Goal: Information Seeking & Learning: Learn about a topic

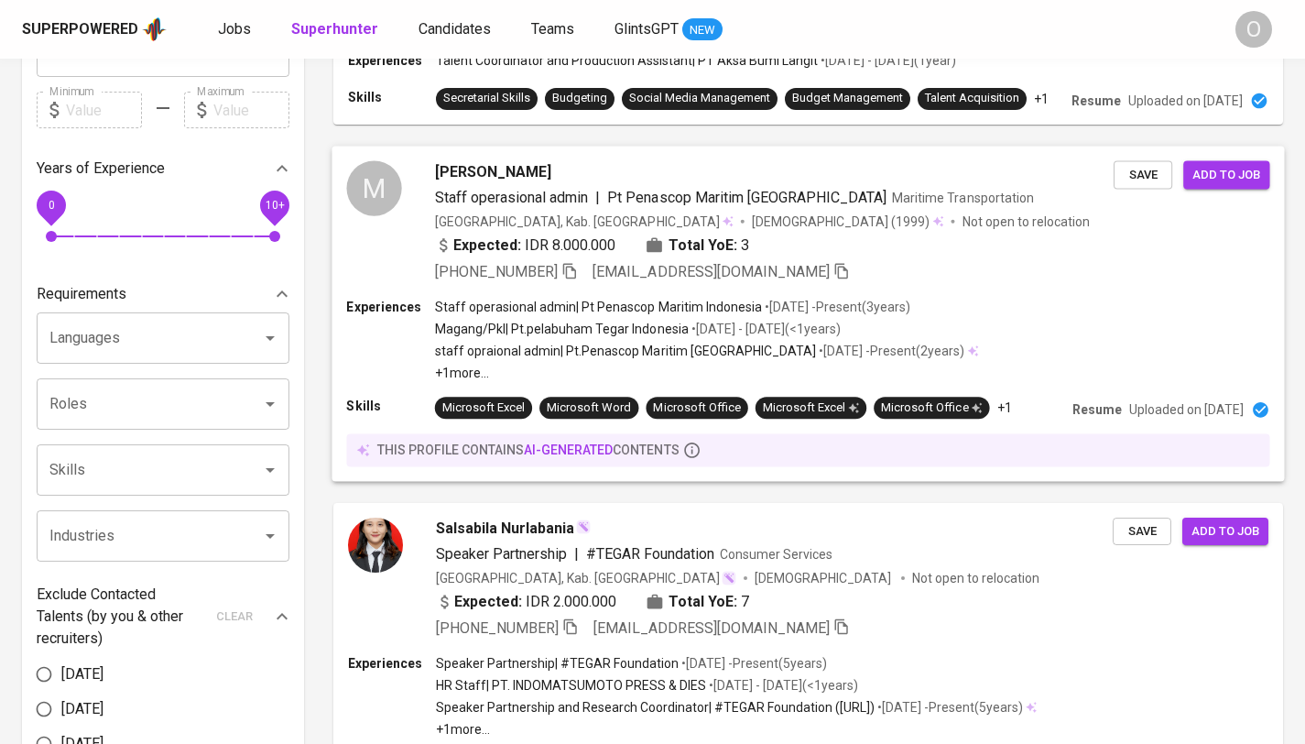
scroll to position [399, 0]
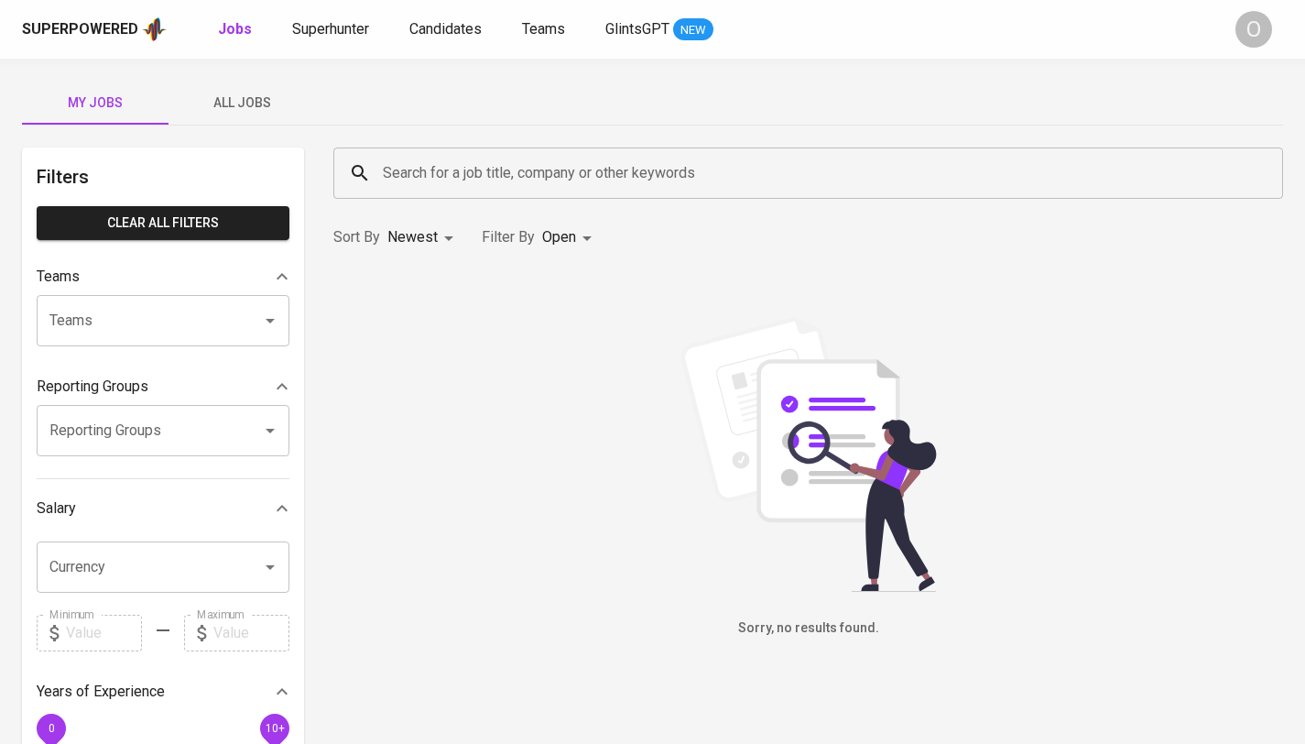
click at [619, 174] on input "Search for a job title, company or other keywords" at bounding box center [812, 173] width 869 height 35
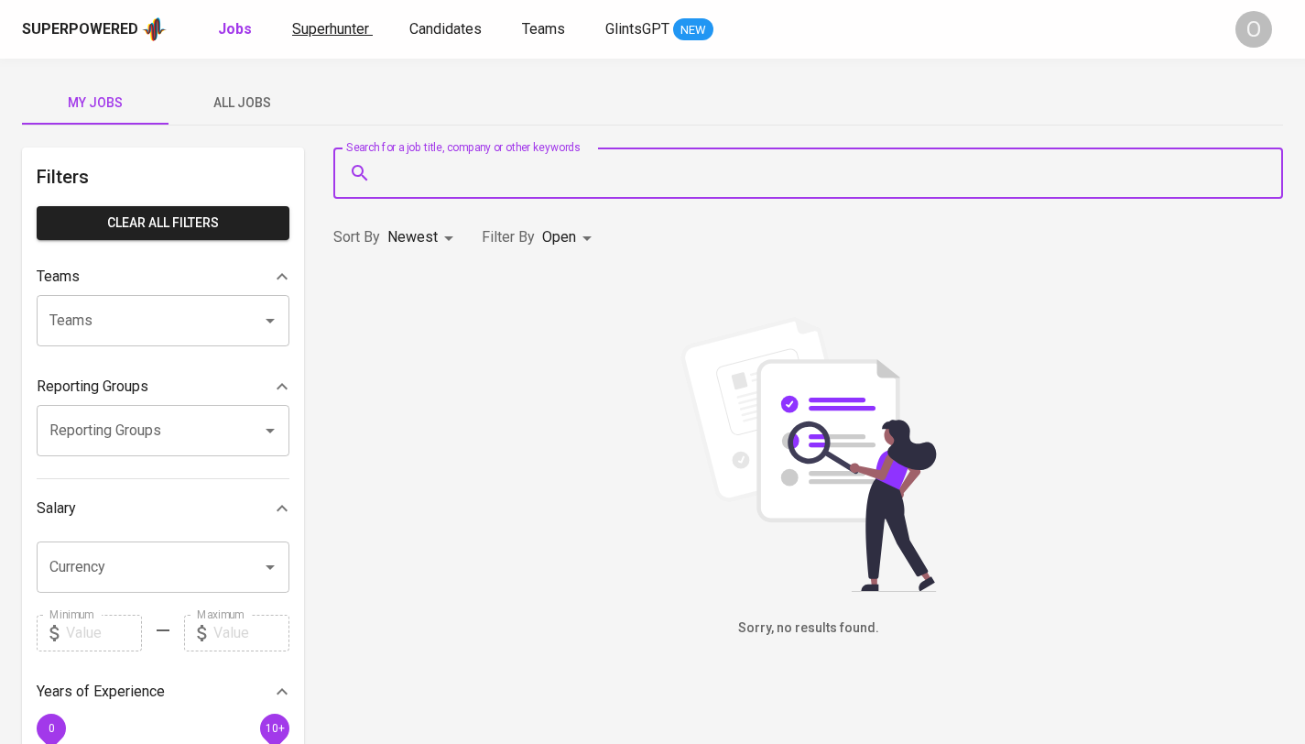
click at [338, 35] on span "Superhunter" at bounding box center [330, 28] width 77 height 17
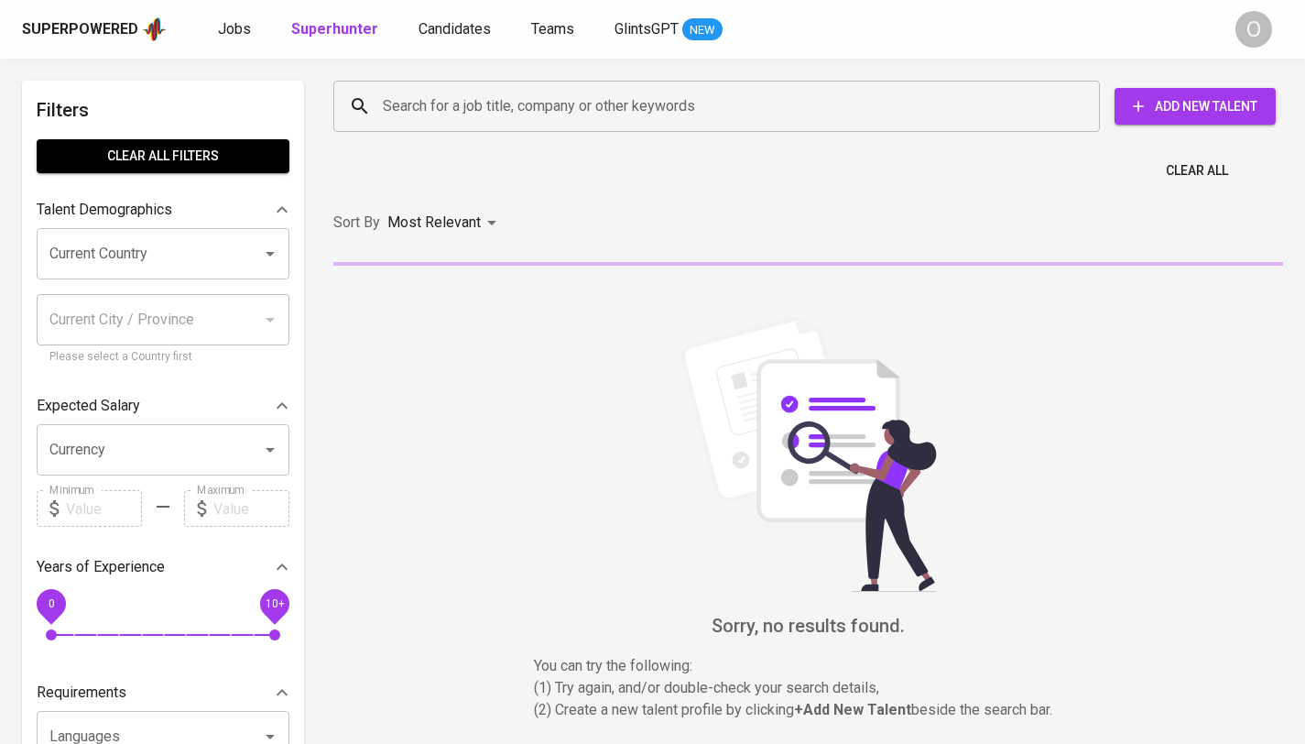
click at [565, 116] on input "Search for a job title, company or other keywords" at bounding box center [721, 106] width 686 height 35
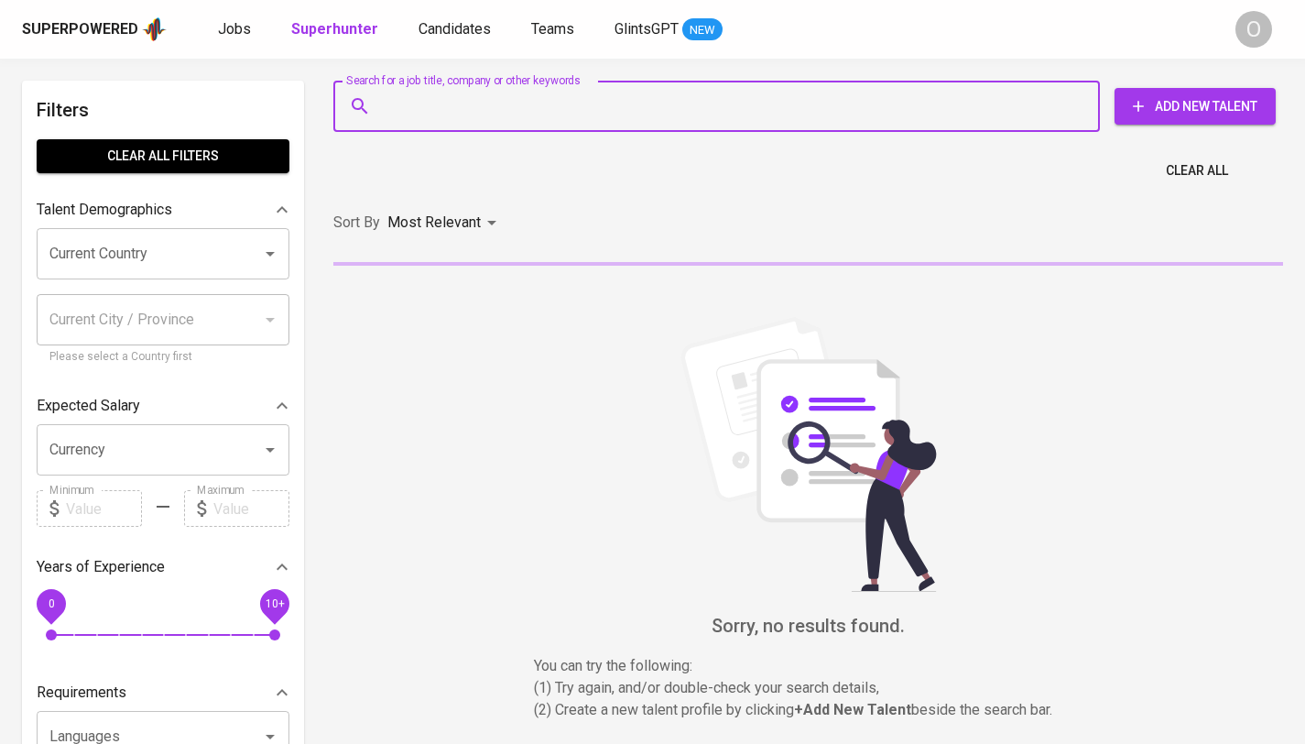
paste input "[EMAIL_ADDRESS][DOMAIN_NAME]"
type input "[EMAIL_ADDRESS][DOMAIN_NAME]"
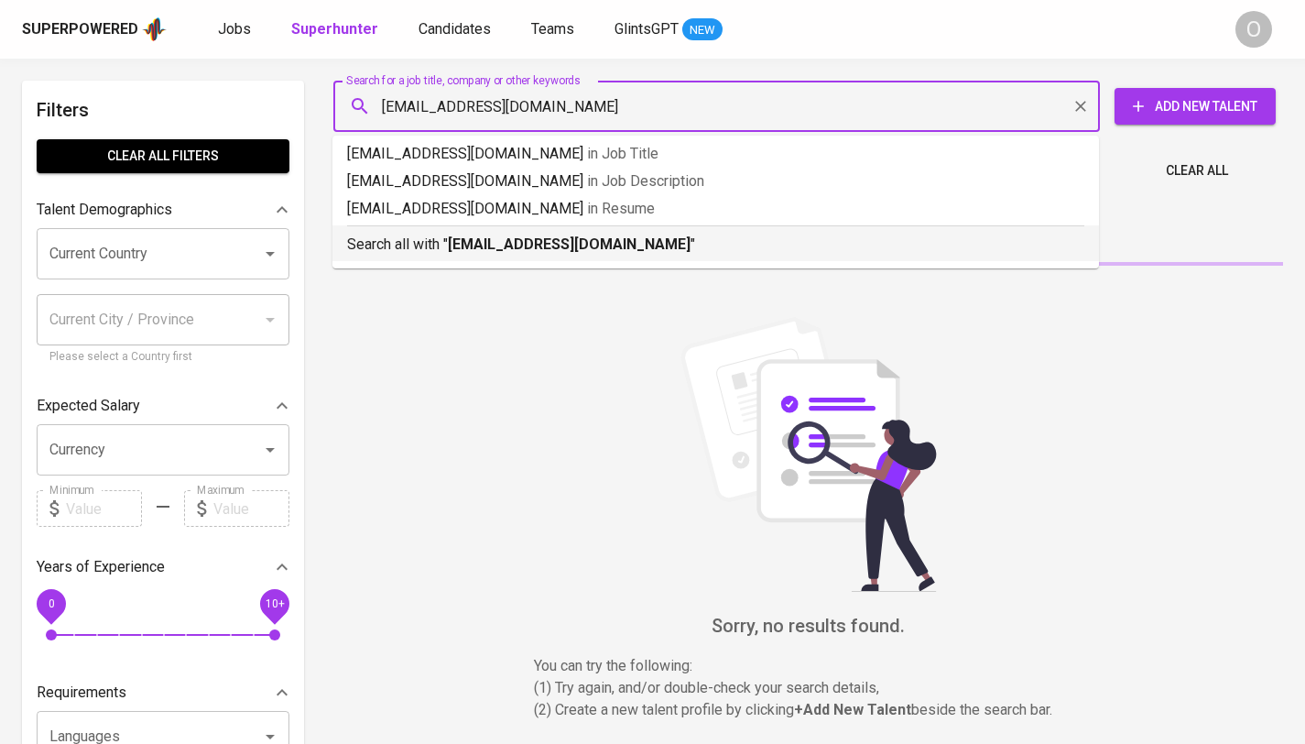
click at [480, 245] on b "[EMAIL_ADDRESS][DOMAIN_NAME]" at bounding box center [569, 243] width 243 height 17
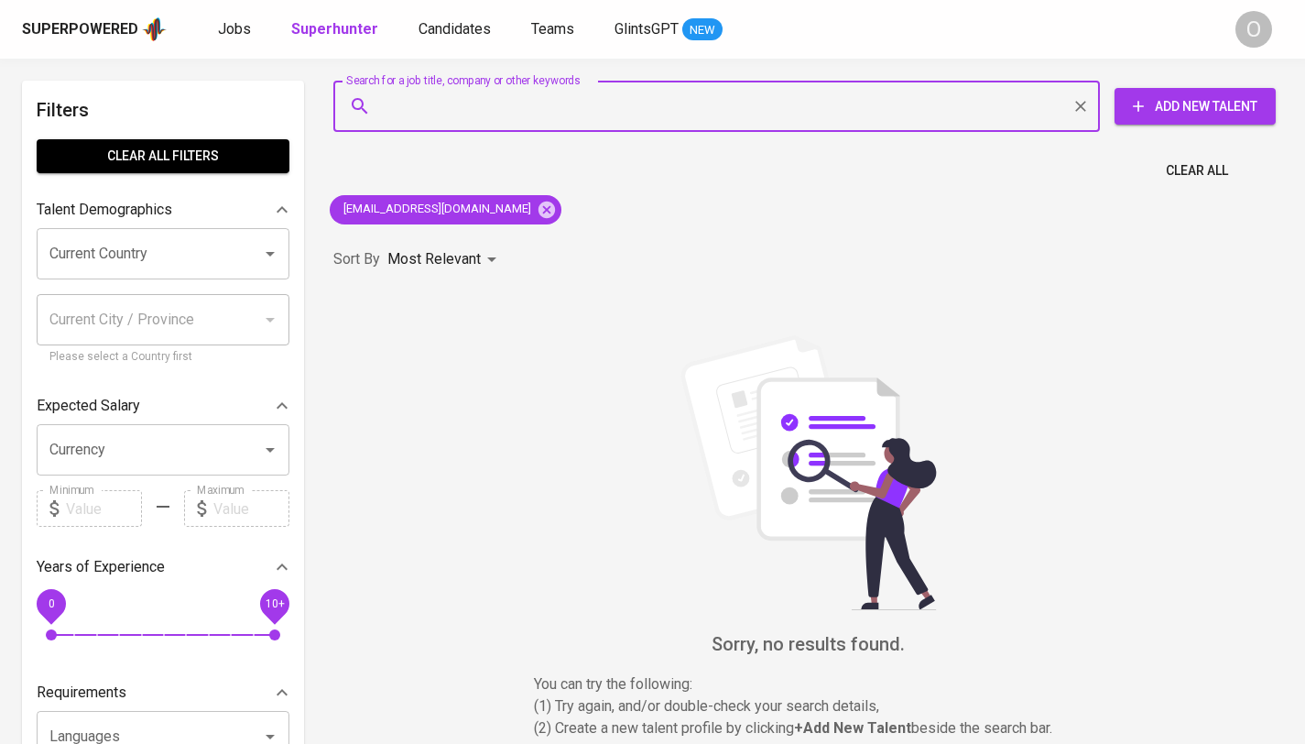
paste input "[PERSON_NAME] ."
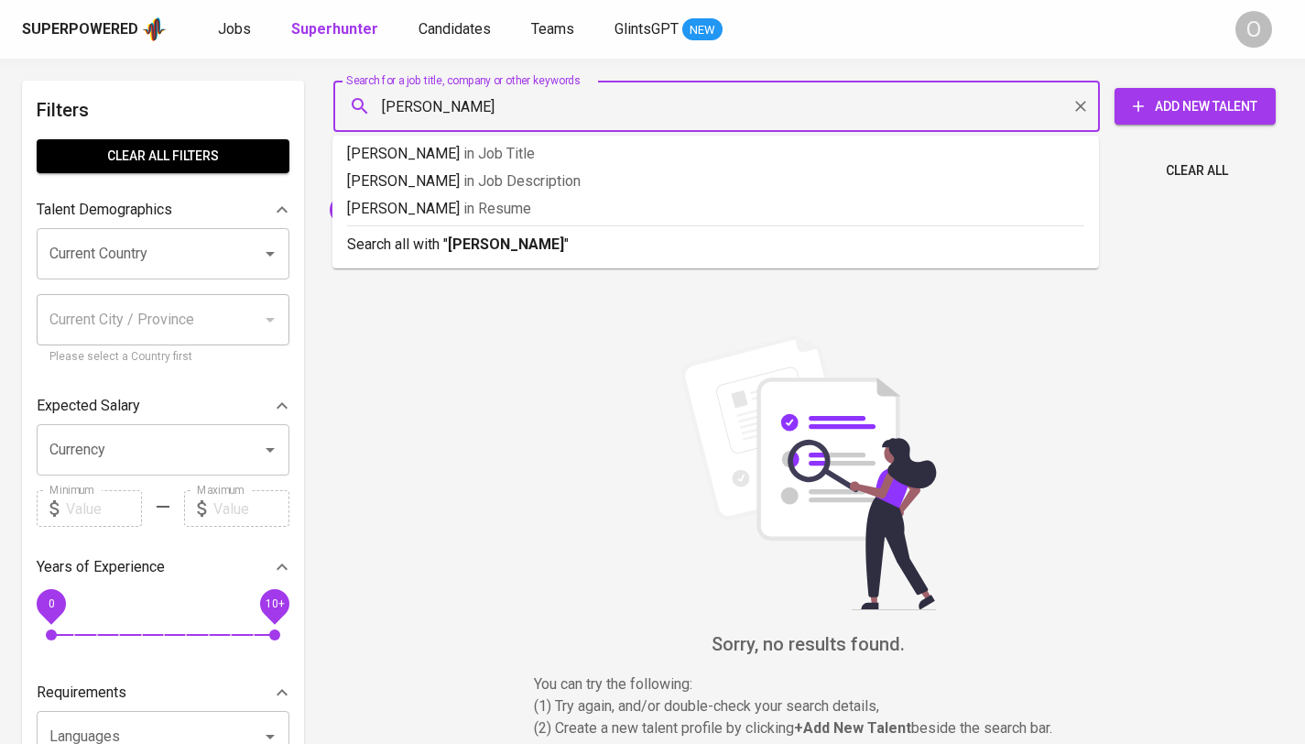
type input "[PERSON_NAME]"
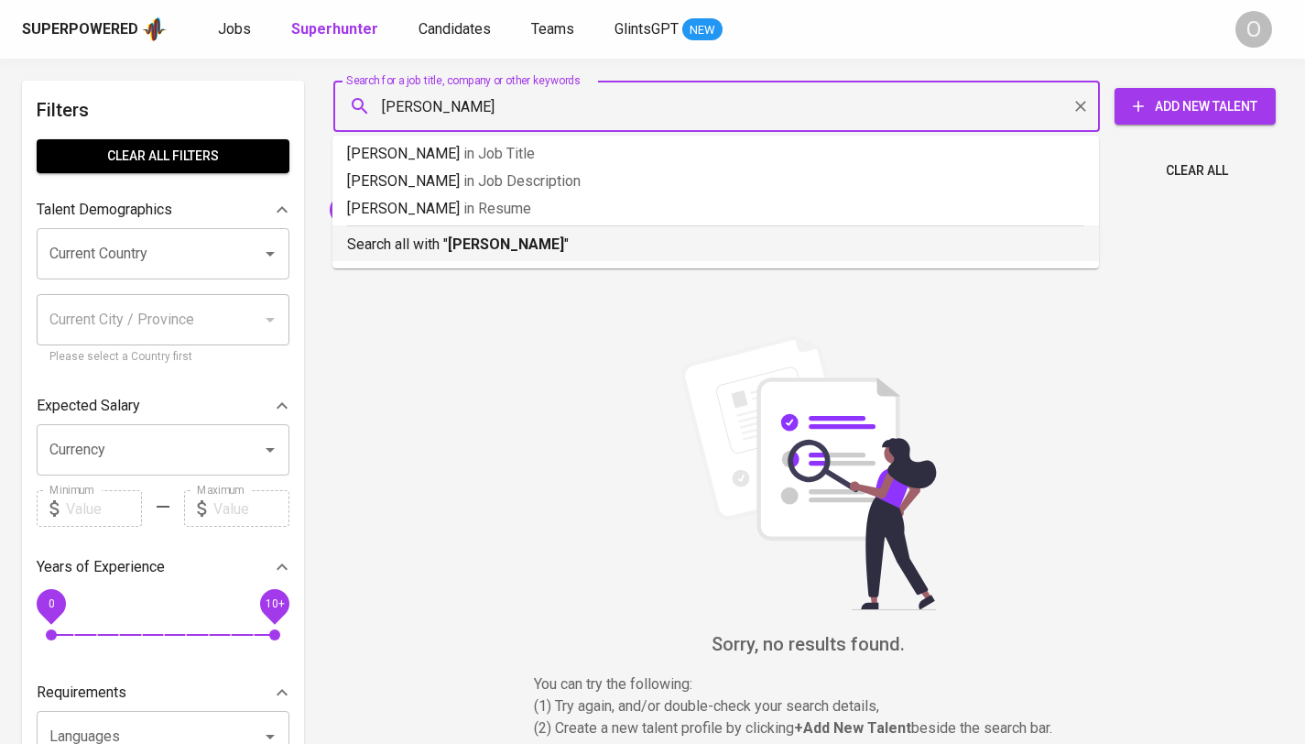
click at [501, 238] on b "[PERSON_NAME]" at bounding box center [506, 243] width 116 height 17
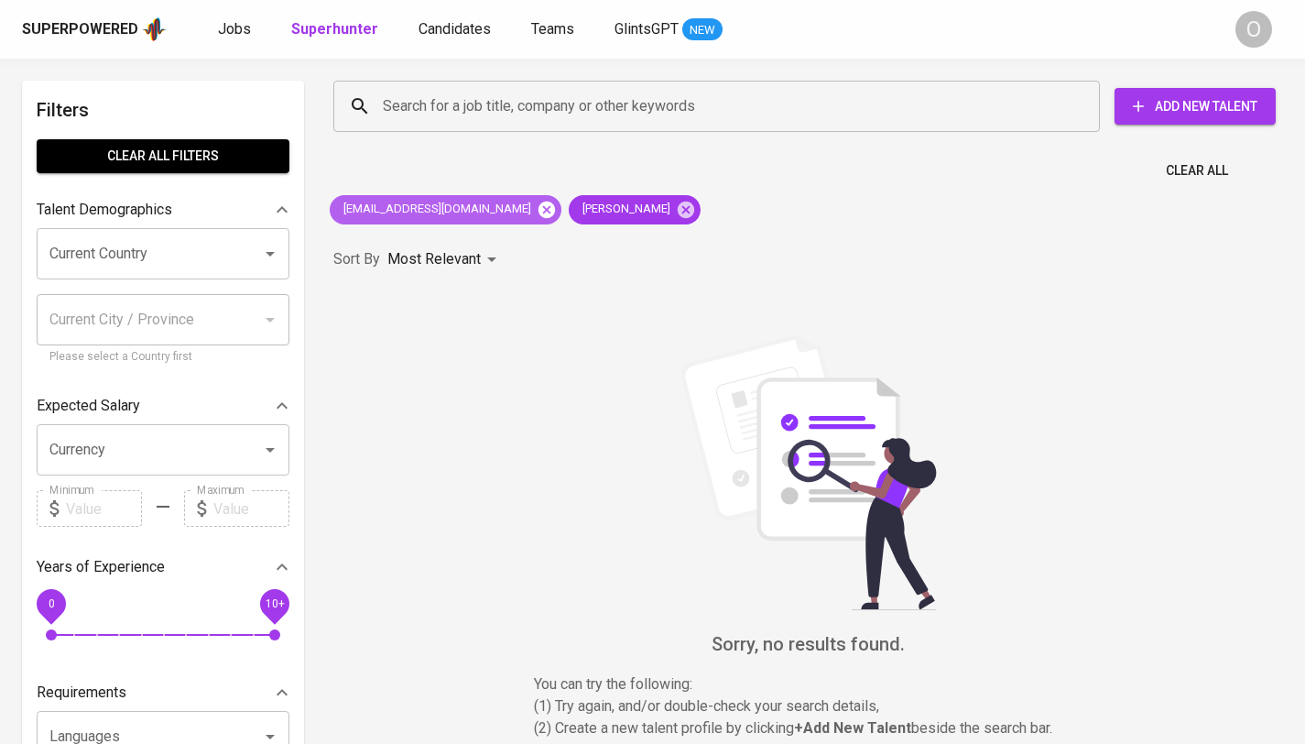
click at [539, 205] on icon at bounding box center [547, 209] width 16 height 16
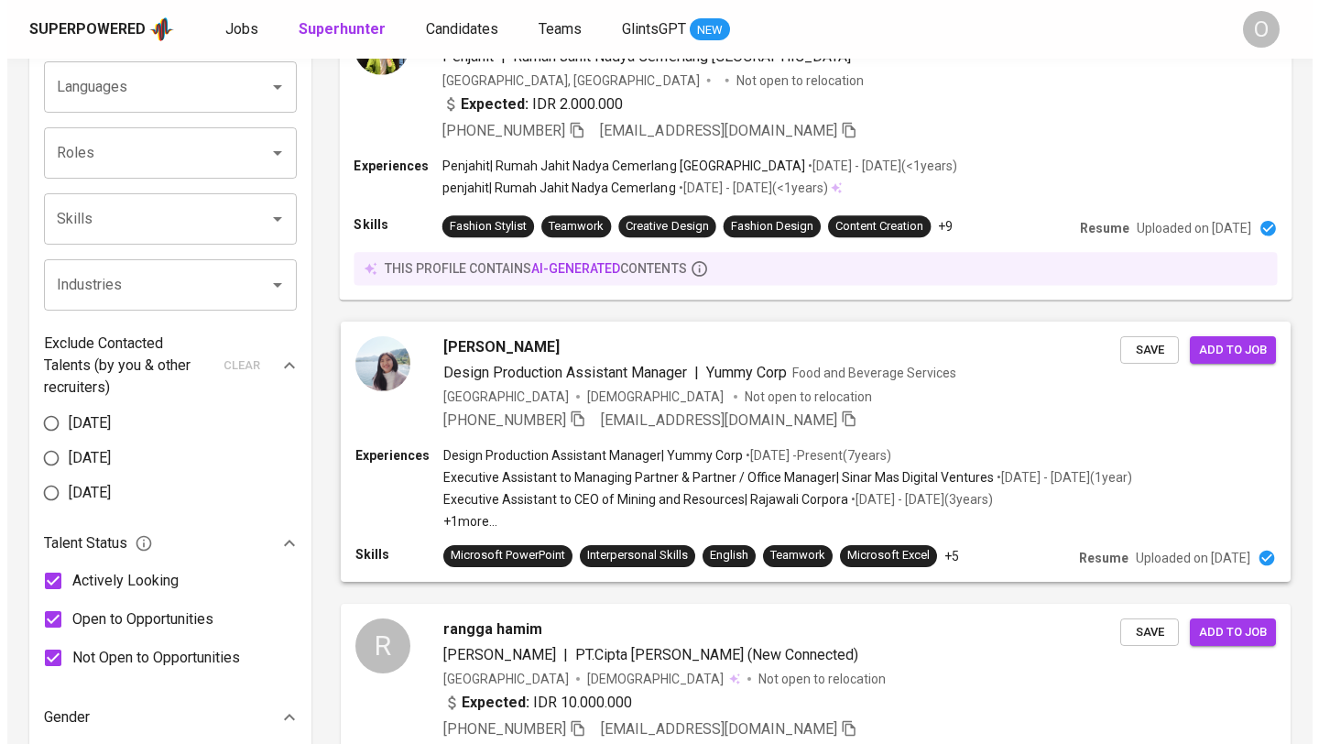
scroll to position [757, 0]
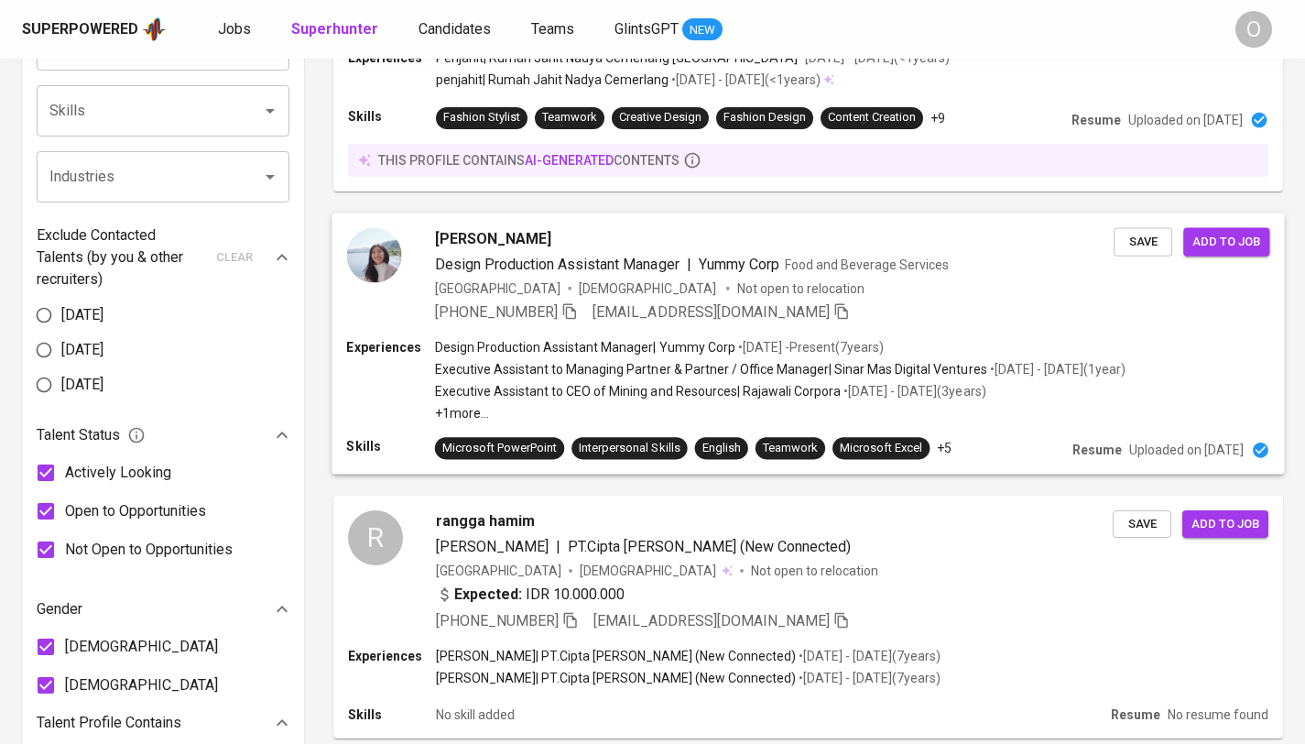
click at [372, 263] on img at bounding box center [373, 254] width 55 height 55
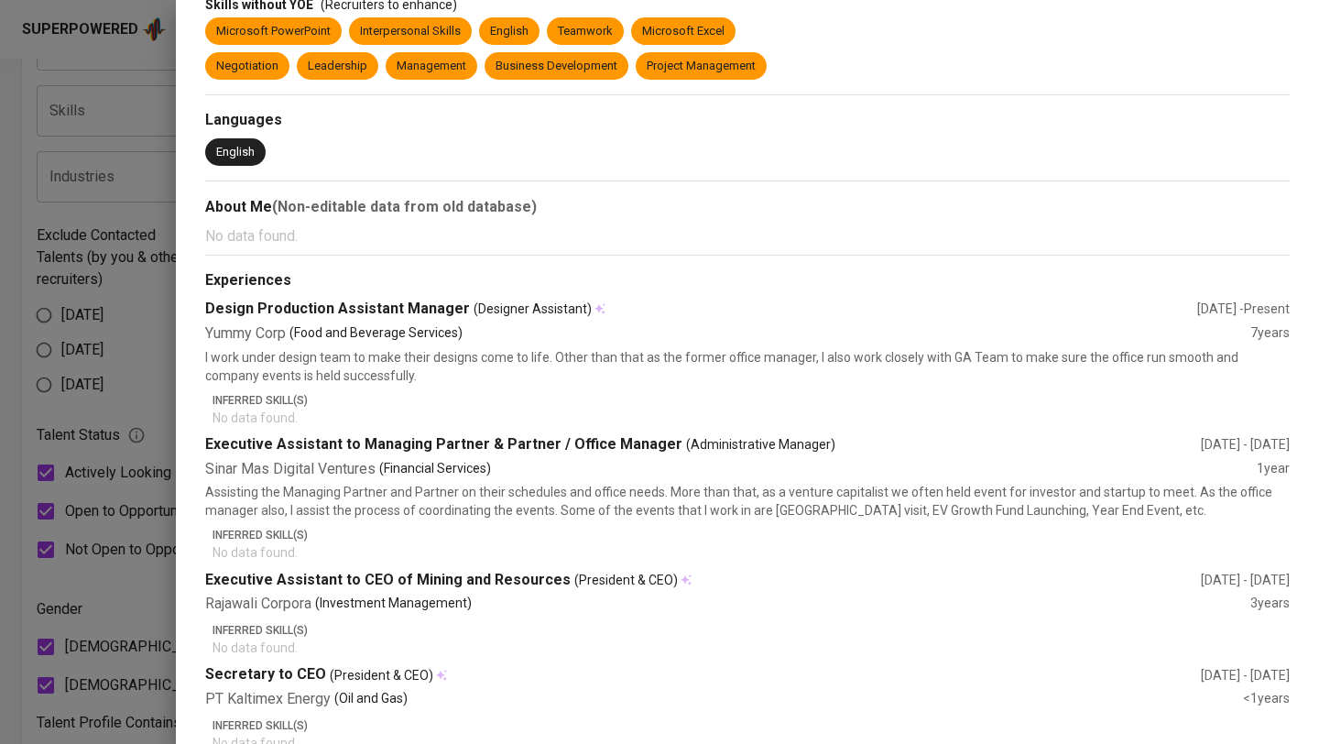
scroll to position [0, 0]
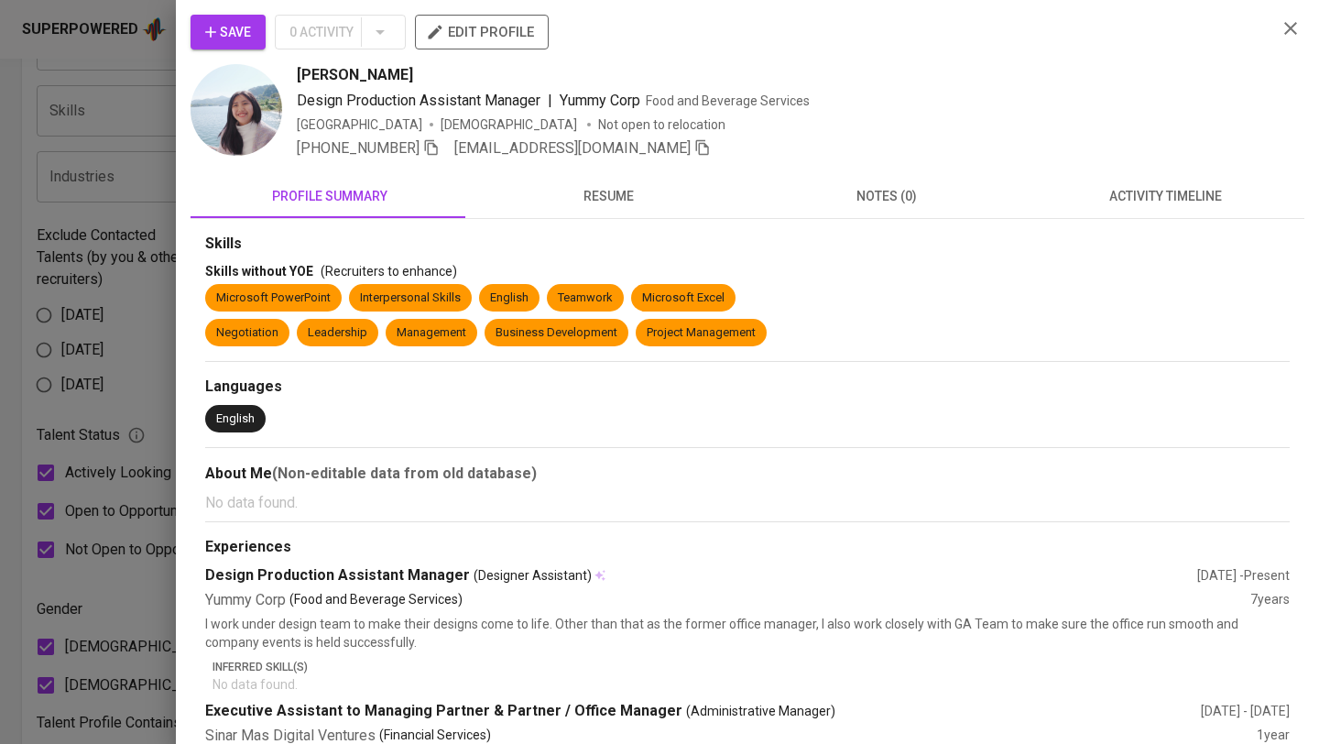
click at [248, 111] on img at bounding box center [237, 110] width 92 height 92
click at [614, 198] on span "resume" at bounding box center [608, 196] width 256 height 23
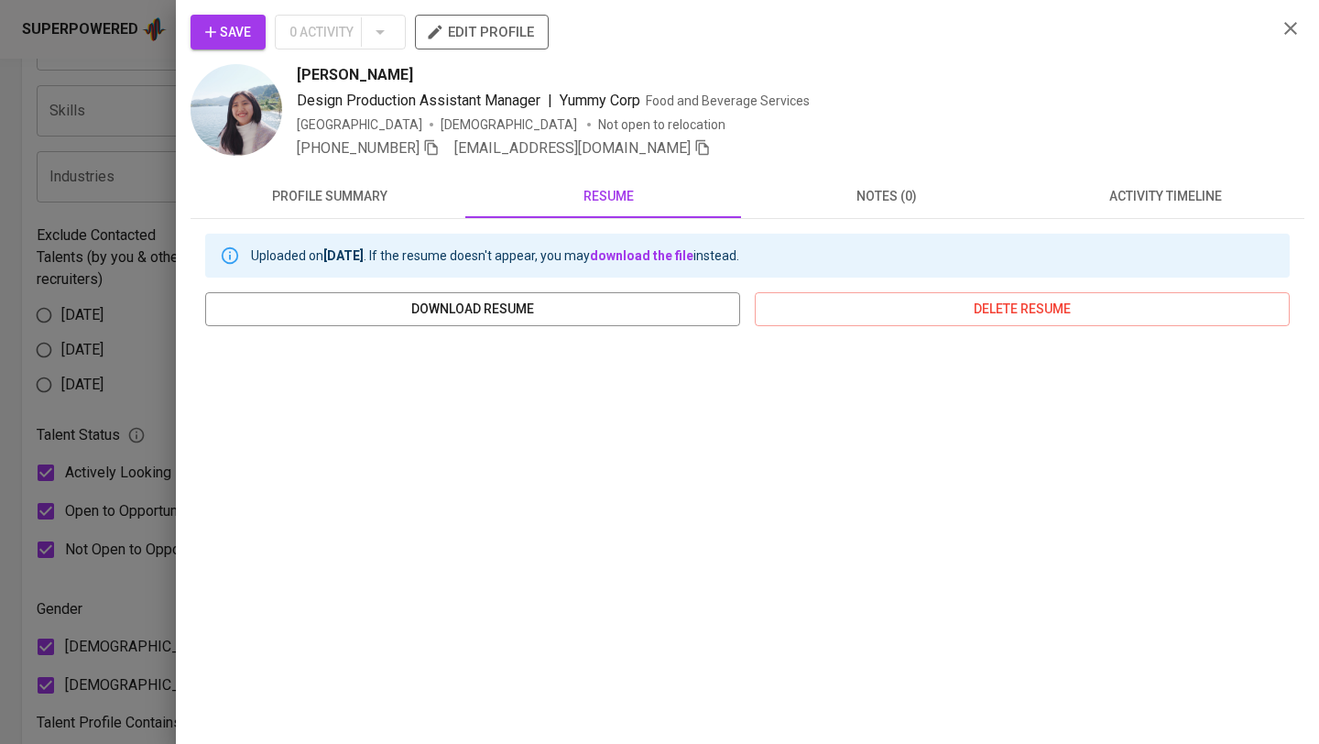
scroll to position [176, 0]
